Goal: Information Seeking & Learning: Compare options

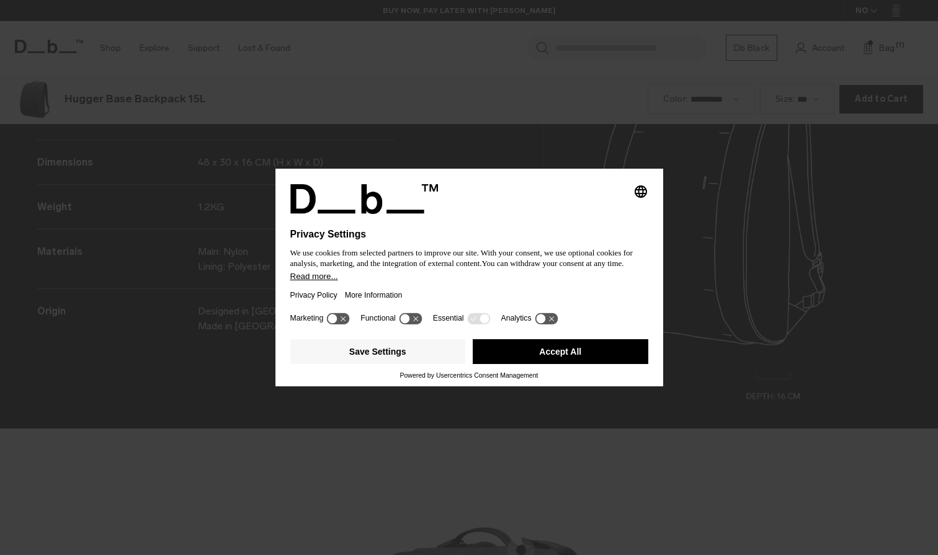
scroll to position [1666, 0]
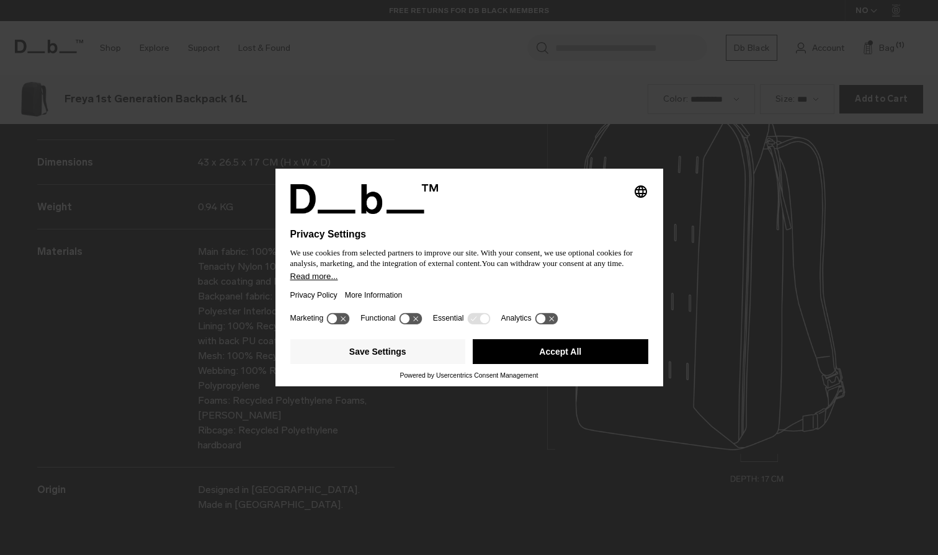
scroll to position [1666, 0]
